Goal: Task Accomplishment & Management: Manage account settings

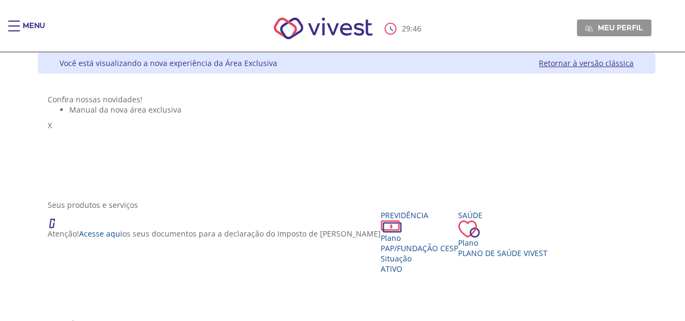
click at [293, 215] on div "Seus produtos e serviços Atenção! Acesse aqui os seus documentos para a declara…" at bounding box center [347, 259] width 598 height 119
click at [381, 233] on div "Previdência" at bounding box center [419, 221] width 77 height 23
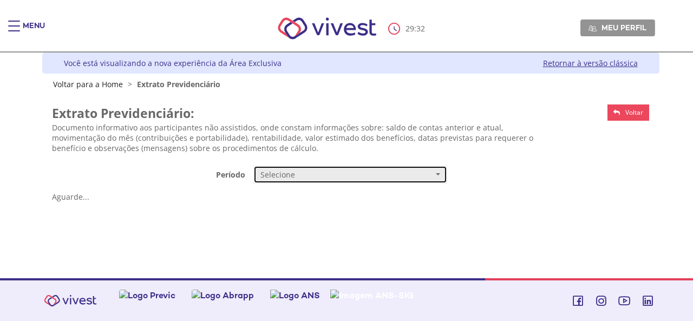
click at [309, 179] on span "Selecione" at bounding box center [347, 175] width 173 height 11
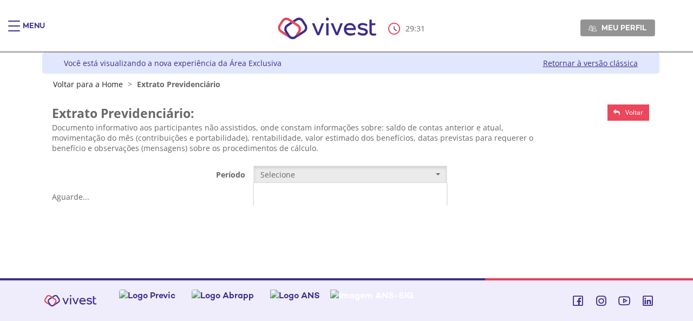
click at [295, 199] on link "Mensal" at bounding box center [350, 195] width 193 height 19
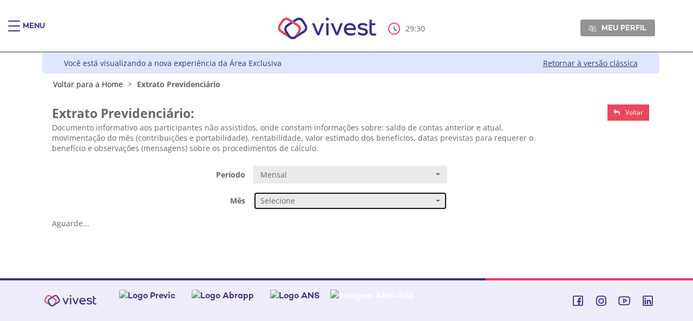
click at [294, 200] on span "Selecione" at bounding box center [347, 201] width 173 height 11
click at [274, 224] on span "JUNHO/2025" at bounding box center [281, 222] width 38 height 8
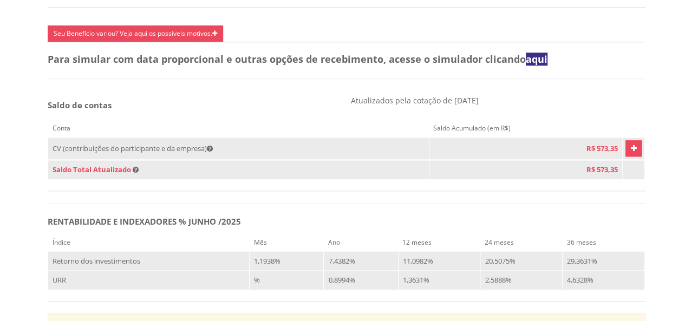
scroll to position [564, 0]
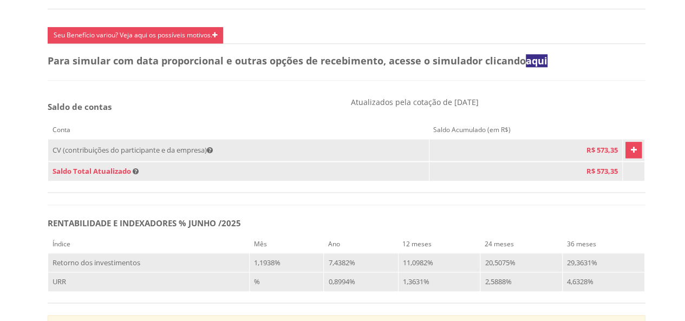
click at [626, 150] on td "Vivest" at bounding box center [633, 150] width 22 height 22
click at [631, 156] on icon "Vivest" at bounding box center [634, 150] width 6 height 13
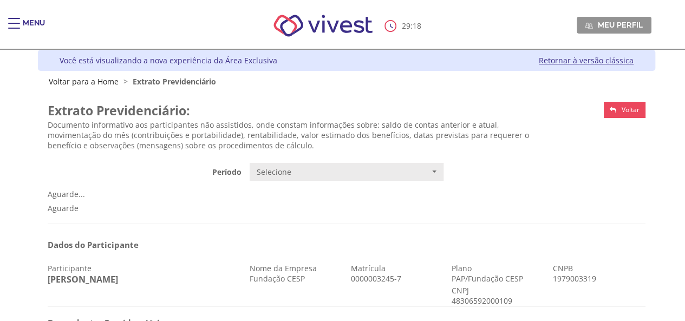
scroll to position [0, 0]
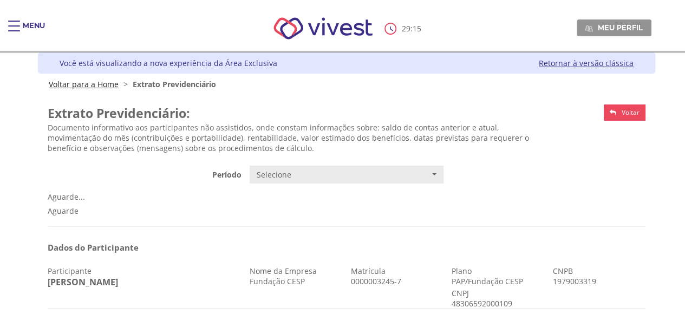
click at [99, 87] on link "Voltar para a Home" at bounding box center [84, 84] width 70 height 10
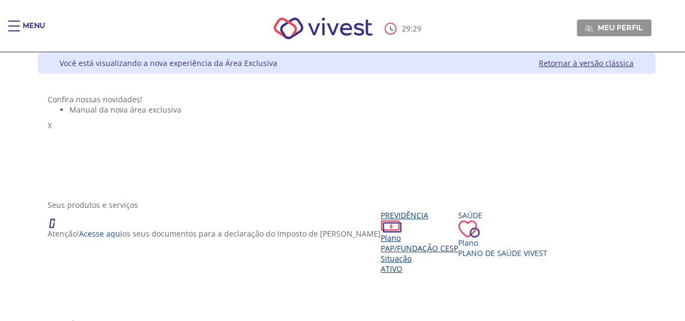
click at [381, 233] on div "Previdência" at bounding box center [419, 221] width 77 height 23
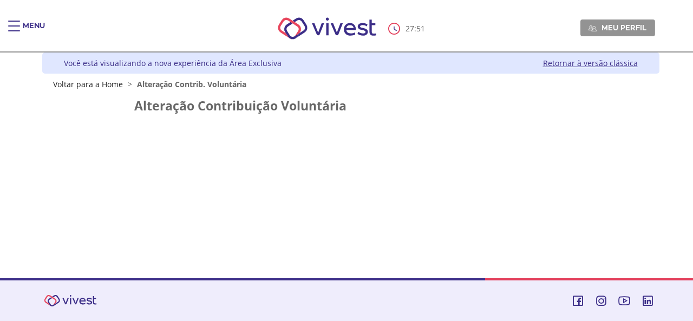
drag, startPoint x: 676, startPoint y: 186, endPoint x: 464, endPoint y: 164, distance: 213.4
click at [464, 164] on div "Menu 27 : 51 Meu perfil Alterar Senha Sair Expiração de Sessão Sua sessão onlin…" at bounding box center [346, 160] width 693 height 321
click at [105, 85] on link "Voltar para a Home" at bounding box center [88, 84] width 70 height 10
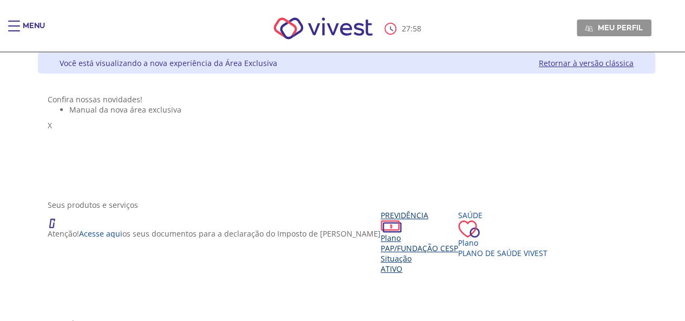
click at [381, 274] on div "Previdência Plano PAP/Fundação CESP Situação Ativo" at bounding box center [419, 242] width 77 height 64
